Goal: Task Accomplishment & Management: Use online tool/utility

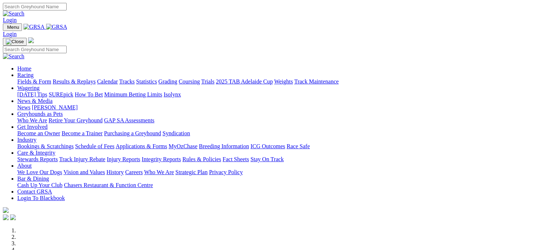
click at [17, 17] on link "Login" at bounding box center [10, 20] width 14 height 6
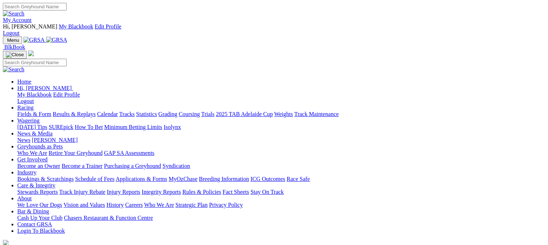
click at [118, 111] on link "Calendar" at bounding box center [107, 114] width 21 height 6
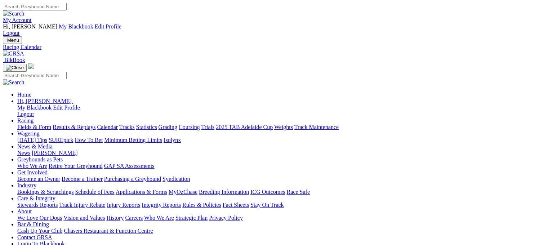
click at [24, 50] on img at bounding box center [13, 53] width 21 height 6
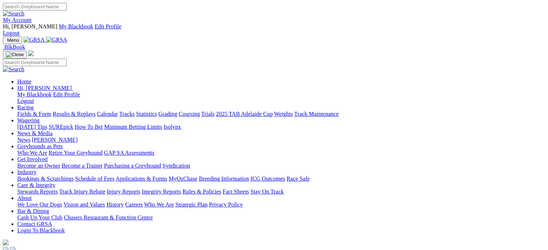
scroll to position [216, 0]
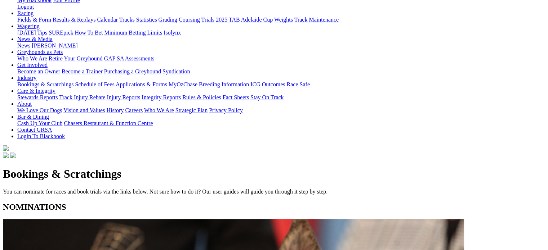
scroll to position [108, 0]
